Goal: Complete application form

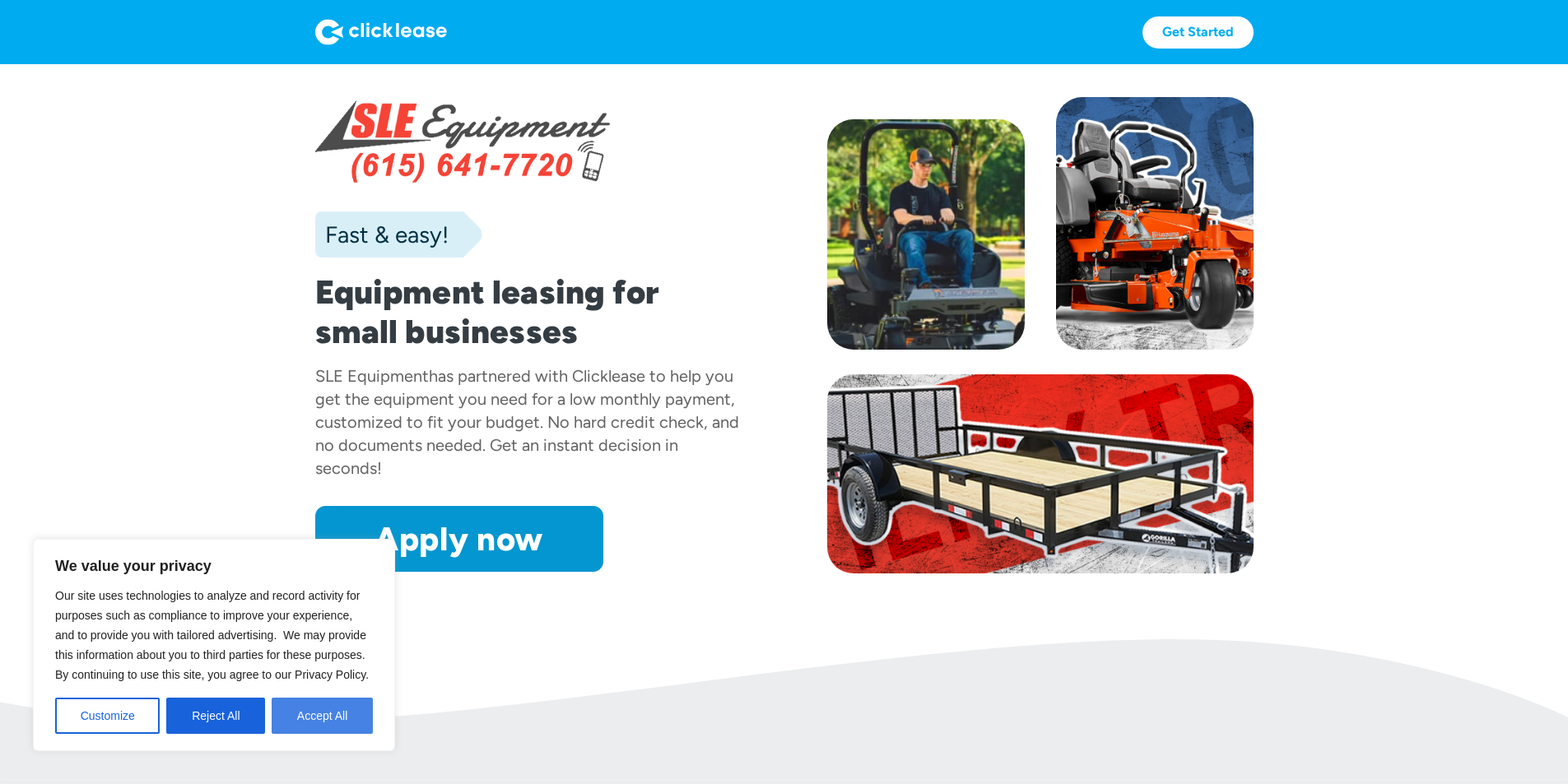
click at [321, 725] on button "Accept All" at bounding box center [322, 716] width 101 height 36
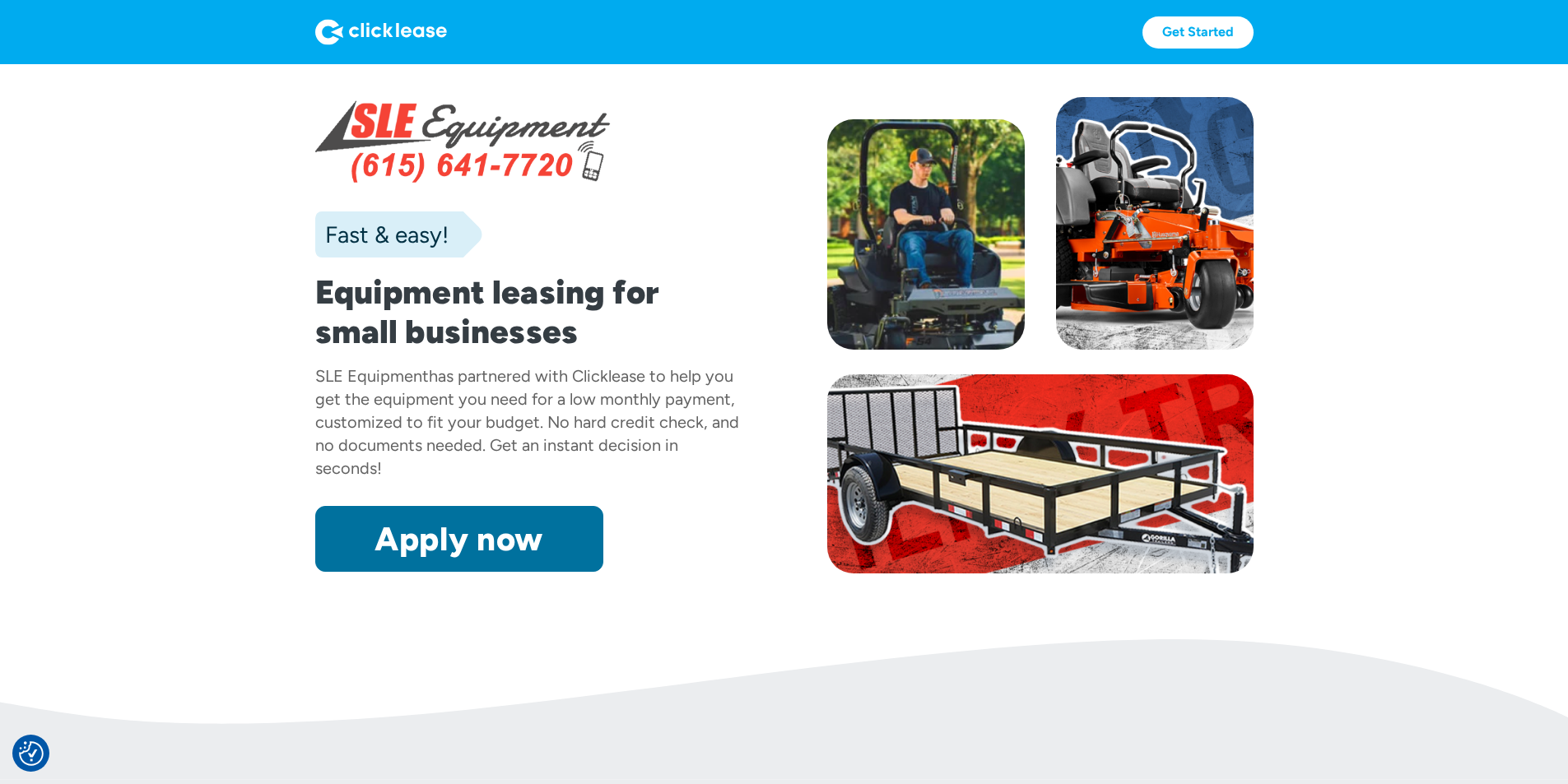
click at [408, 572] on link "Apply now" at bounding box center [459, 538] width 288 height 66
